Goal: Find specific page/section: Find specific page/section

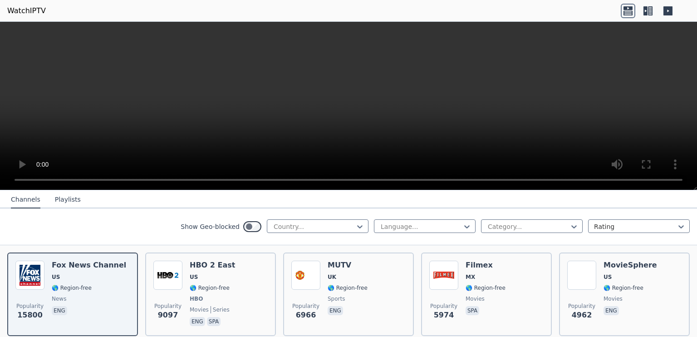
scroll to position [45, 0]
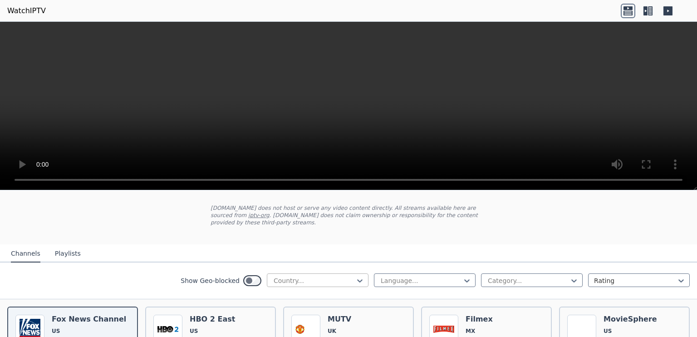
click at [294, 276] on div at bounding box center [314, 280] width 83 height 9
click at [491, 290] on div "Show Geo-blocked 206 results available. Use Up and Down to choose options, pres…" at bounding box center [348, 280] width 697 height 37
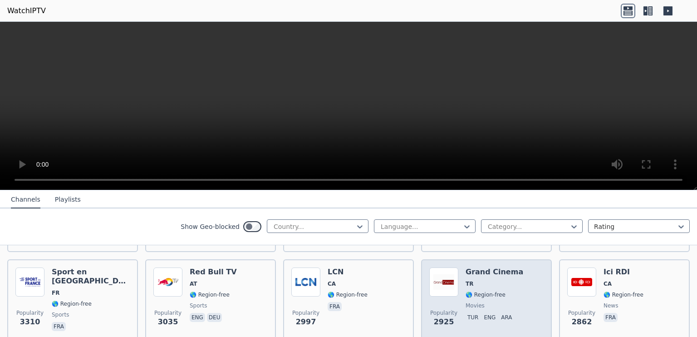
scroll to position [181, 0]
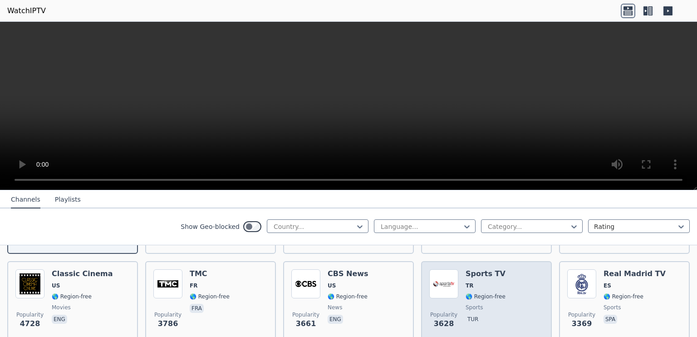
click at [475, 305] on div "Sports TV TR 🌎 Region-free sports tur" at bounding box center [485, 301] width 40 height 65
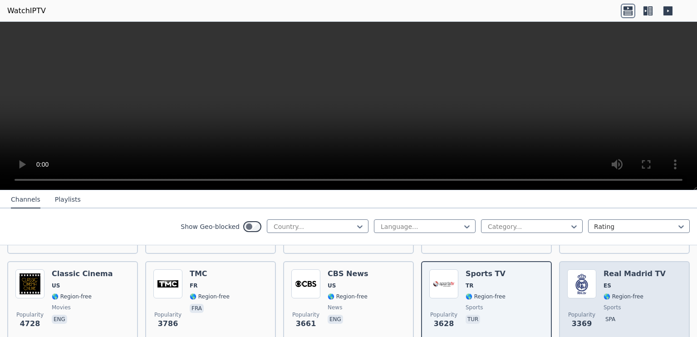
click at [588, 312] on span "Popularity 3369" at bounding box center [581, 319] width 29 height 29
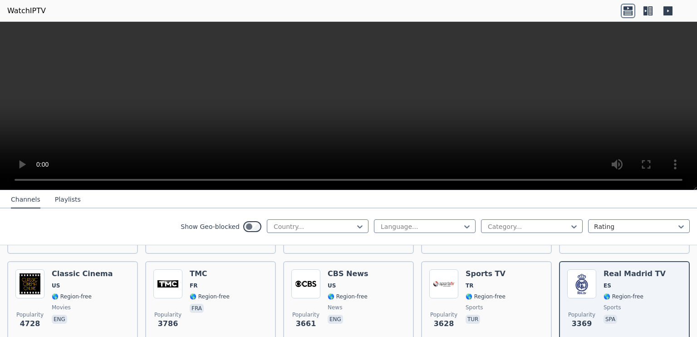
click at [69, 202] on button "Playlists" at bounding box center [68, 199] width 26 height 17
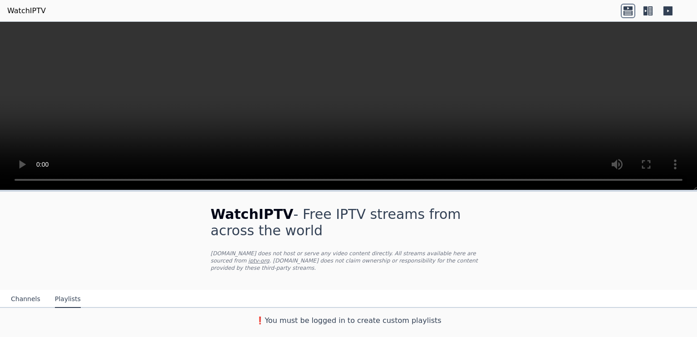
scroll to position [0, 0]
click at [10, 294] on div "Channels Playlists" at bounding box center [46, 298] width 84 height 17
click at [21, 295] on button "Channels" at bounding box center [25, 298] width 29 height 17
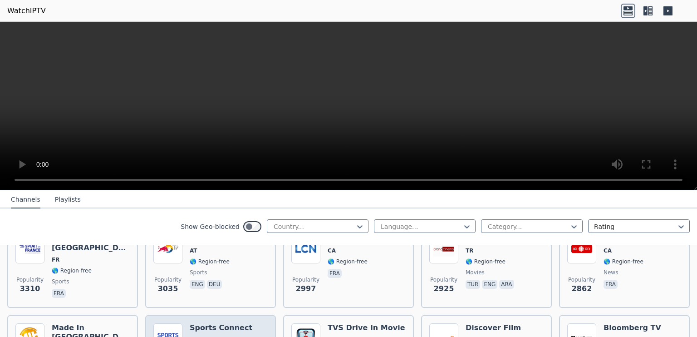
scroll to position [408, 0]
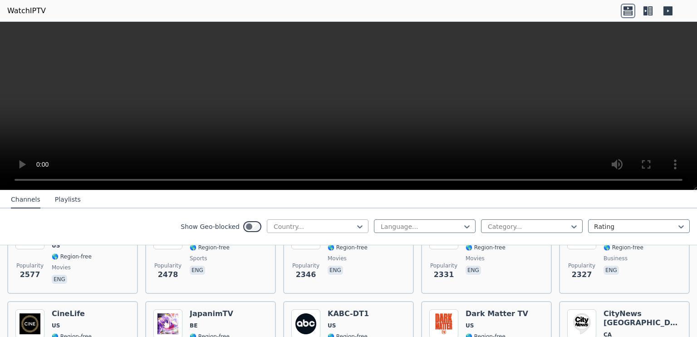
click at [296, 231] on div "Country..." at bounding box center [318, 226] width 102 height 14
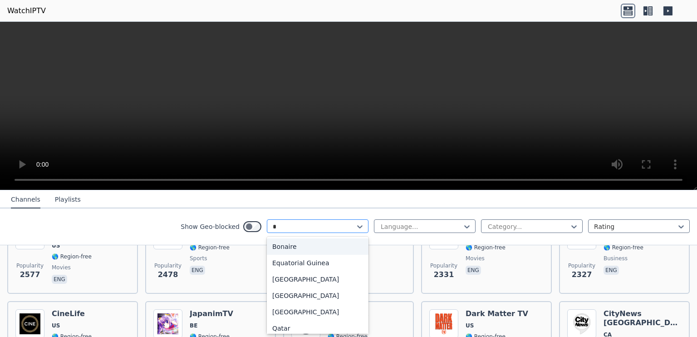
type input "**"
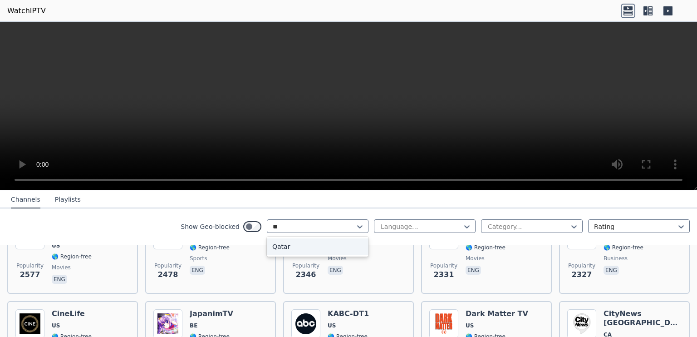
click at [292, 249] on div "Qatar" at bounding box center [318, 246] width 102 height 16
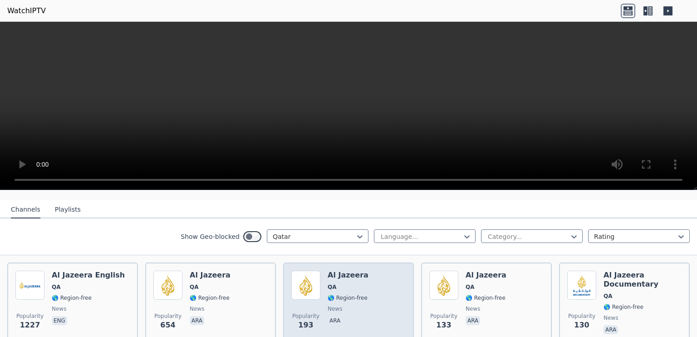
scroll to position [91, 0]
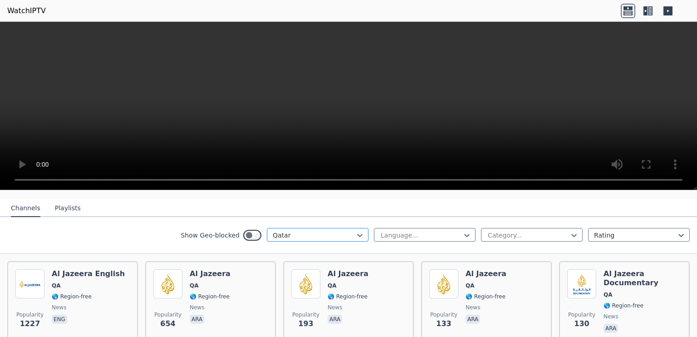
click at [318, 233] on div "Qatar" at bounding box center [318, 235] width 102 height 14
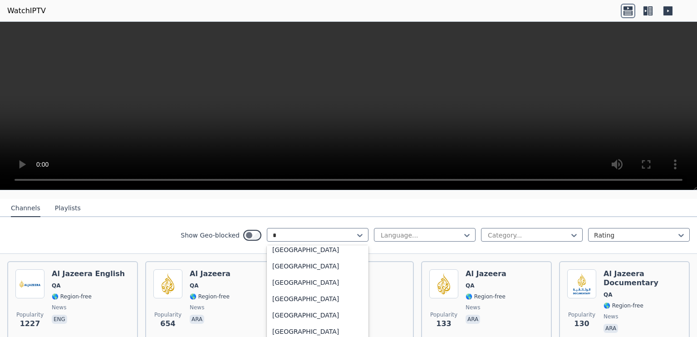
scroll to position [1072, 0]
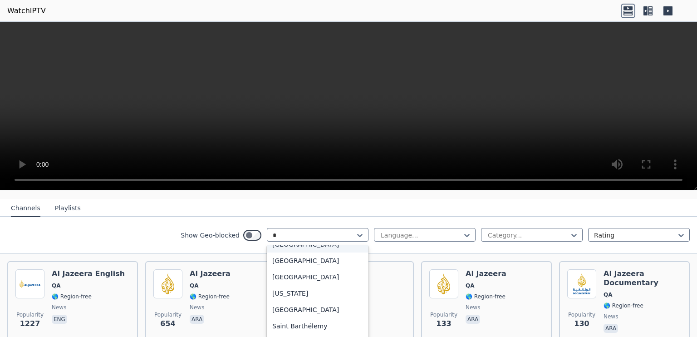
type input "*"
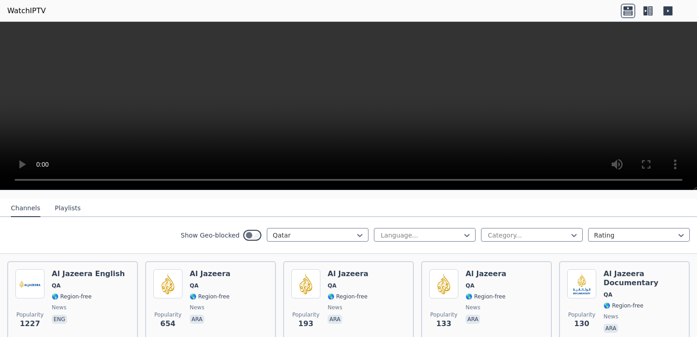
click at [476, 217] on div "Show Geo-blocked Qatar Language... Category... Rating" at bounding box center [348, 235] width 697 height 37
click at [331, 230] on div at bounding box center [314, 234] width 83 height 9
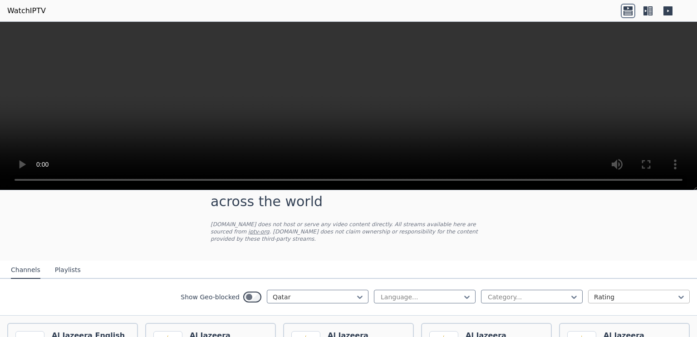
scroll to position [45, 0]
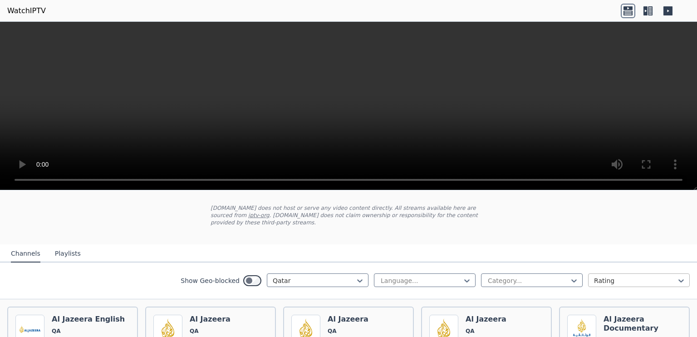
click at [620, 273] on div "Rating" at bounding box center [639, 280] width 102 height 14
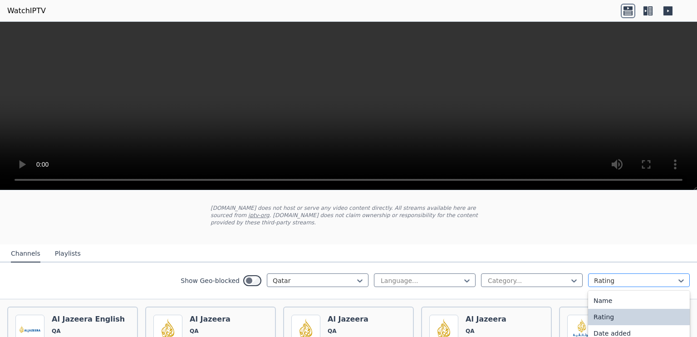
click at [617, 276] on div at bounding box center [635, 280] width 83 height 9
click at [540, 276] on div at bounding box center [528, 280] width 83 height 9
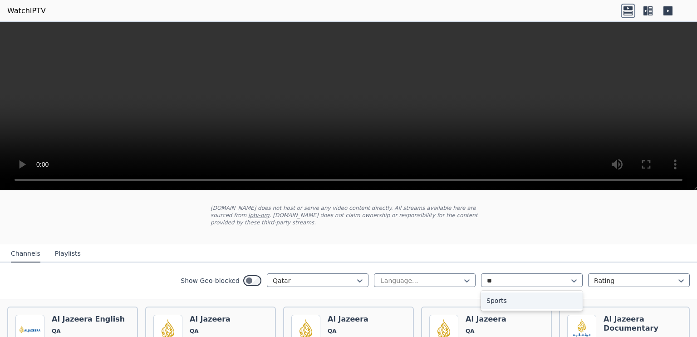
type input "***"
click at [524, 297] on div "Sports" at bounding box center [532, 300] width 102 height 16
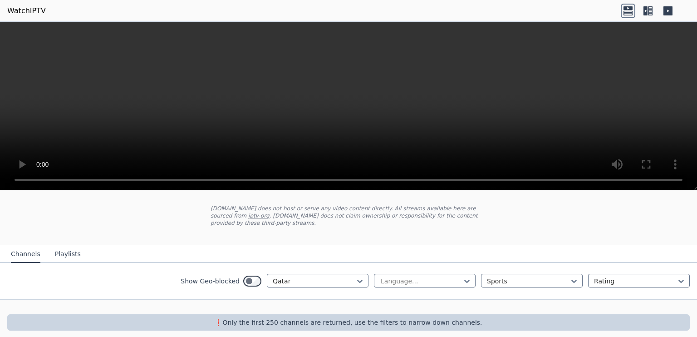
click at [351, 265] on div "Show Geo-blocked Qatar Language... Sports Rating" at bounding box center [348, 281] width 697 height 37
click at [347, 276] on div at bounding box center [314, 280] width 83 height 9
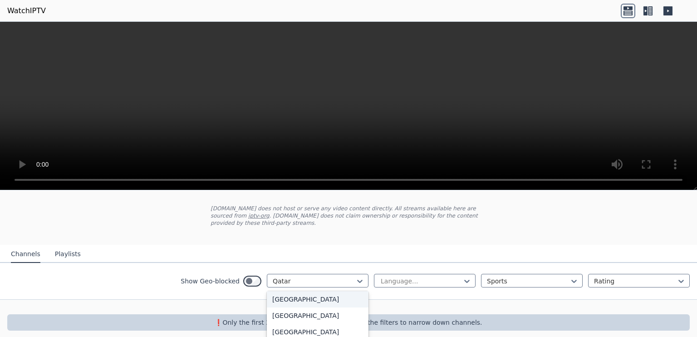
click at [328, 291] on div "[GEOGRAPHIC_DATA]" at bounding box center [318, 299] width 102 height 16
click at [322, 276] on div at bounding box center [314, 280] width 83 height 9
click at [319, 297] on div "All countries" at bounding box center [318, 301] width 102 height 16
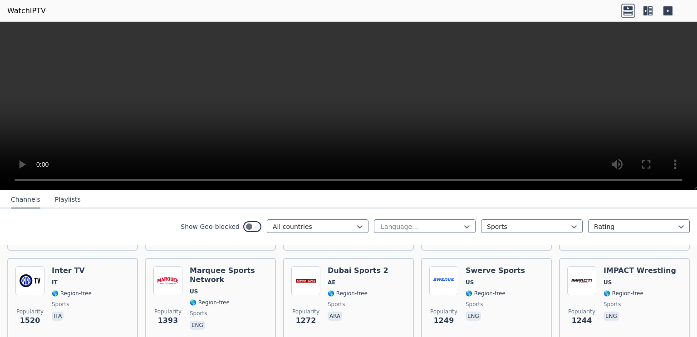
scroll to position [362, 0]
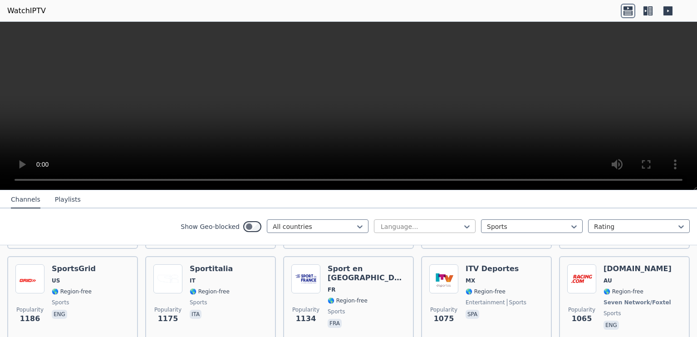
click at [383, 225] on div at bounding box center [421, 226] width 83 height 9
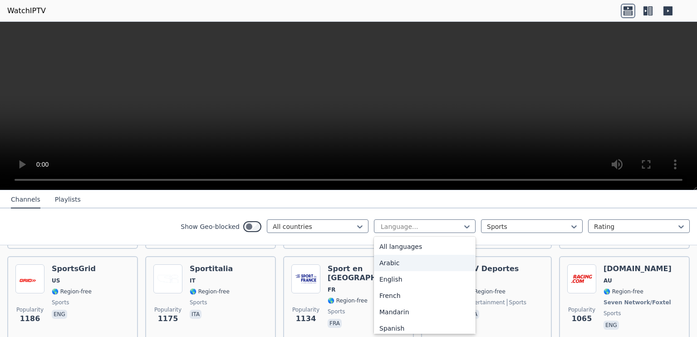
click at [387, 261] on div "Arabic" at bounding box center [425, 262] width 102 height 16
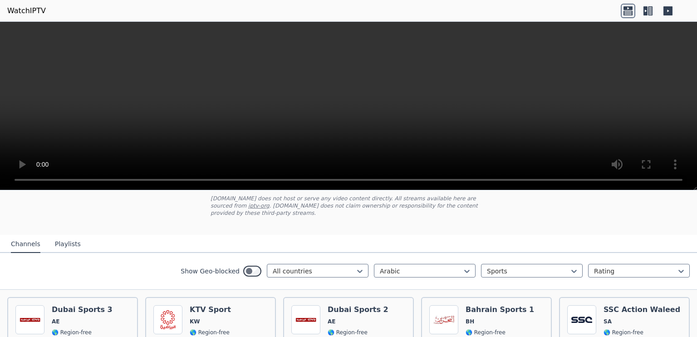
scroll to position [76, 0]
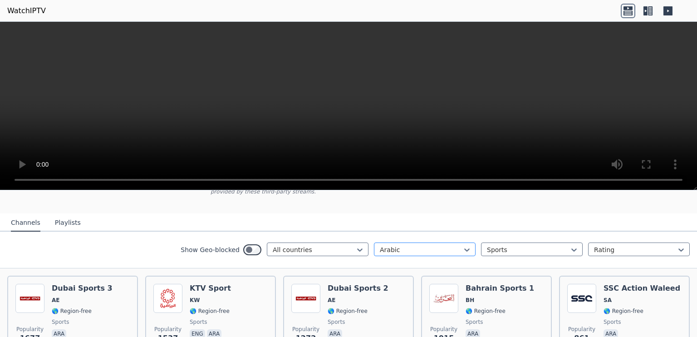
click at [403, 245] on div at bounding box center [421, 249] width 83 height 9
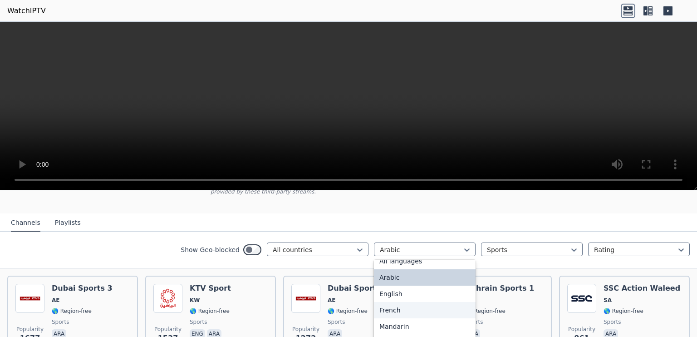
scroll to position [0, 0]
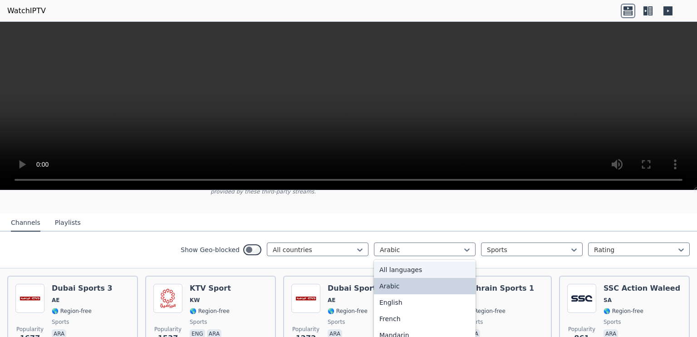
click at [396, 261] on div "All languages" at bounding box center [425, 269] width 102 height 16
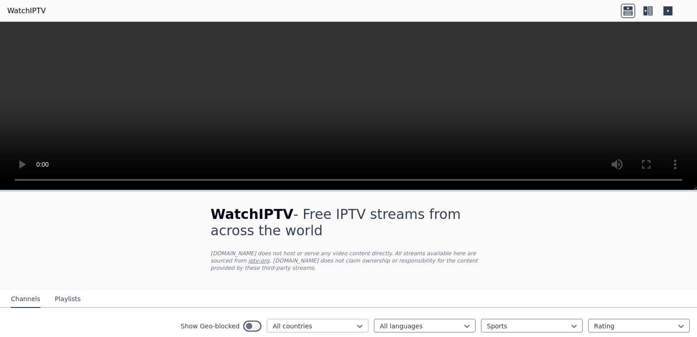
click at [325, 321] on div at bounding box center [314, 325] width 83 height 9
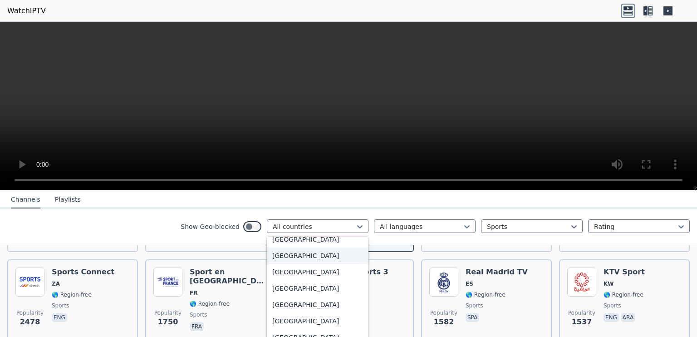
scroll to position [2813, 0]
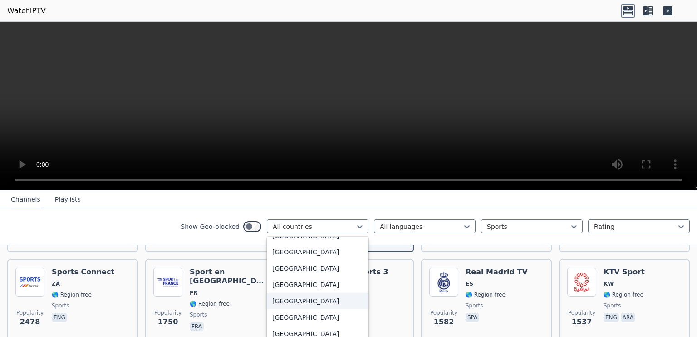
click at [301, 294] on div "[GEOGRAPHIC_DATA]" at bounding box center [318, 301] width 102 height 16
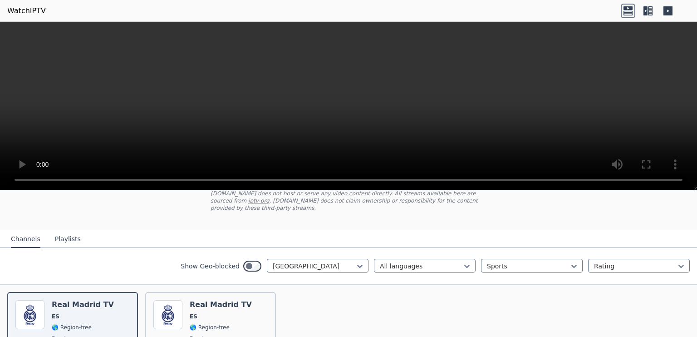
scroll to position [81, 0]
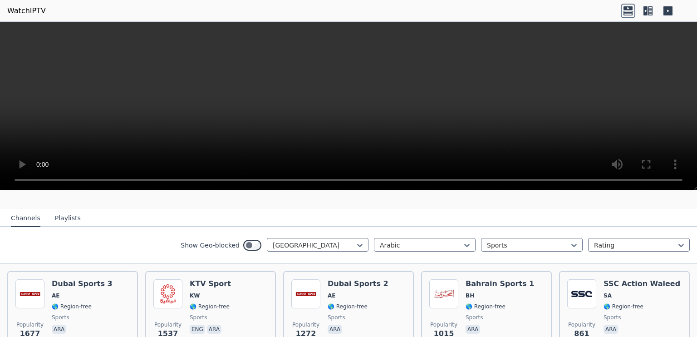
scroll to position [45, 0]
